Goal: Task Accomplishment & Management: Manage account settings

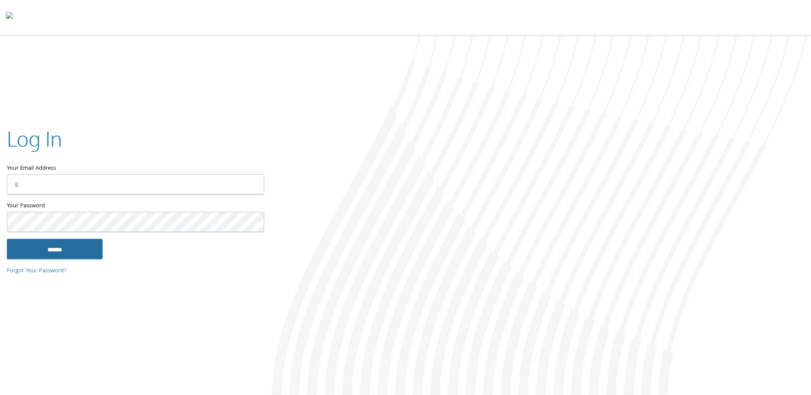
type input "**********"
click at [59, 245] on input "******" at bounding box center [55, 249] width 96 height 21
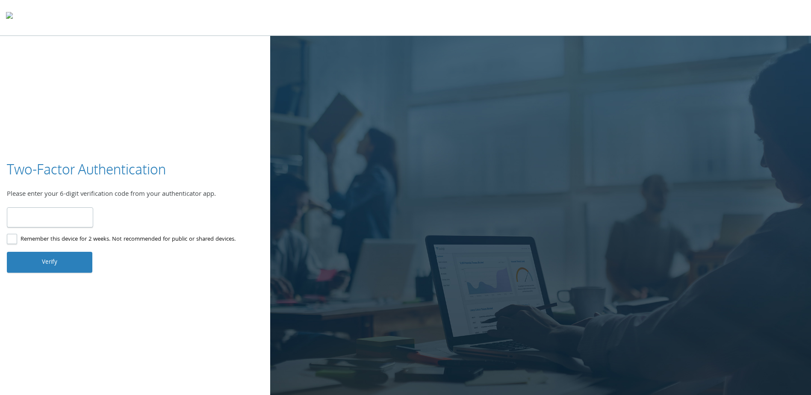
type input "******"
